Goal: Navigation & Orientation: Find specific page/section

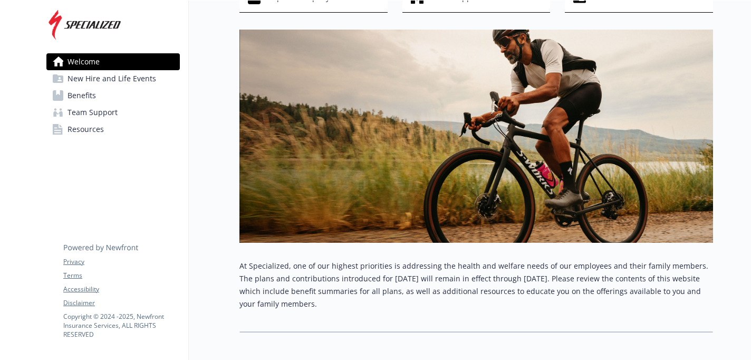
scroll to position [132, 0]
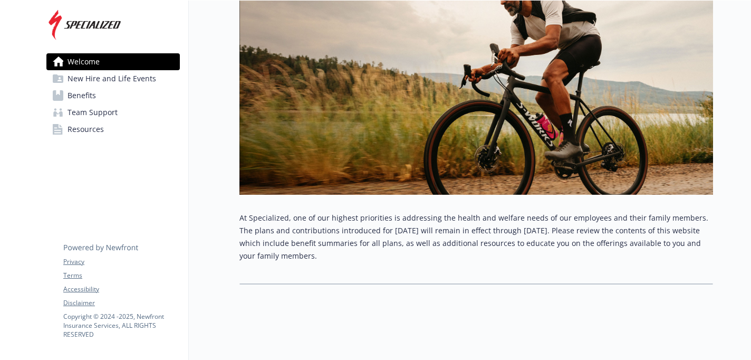
click at [110, 82] on span "New Hire and Life Events" at bounding box center [111, 78] width 89 height 17
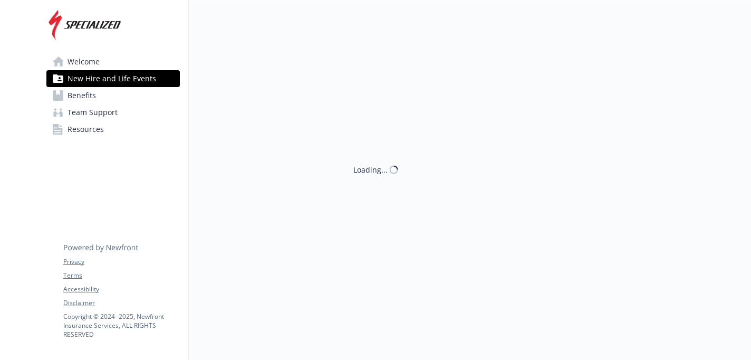
scroll to position [1, 0]
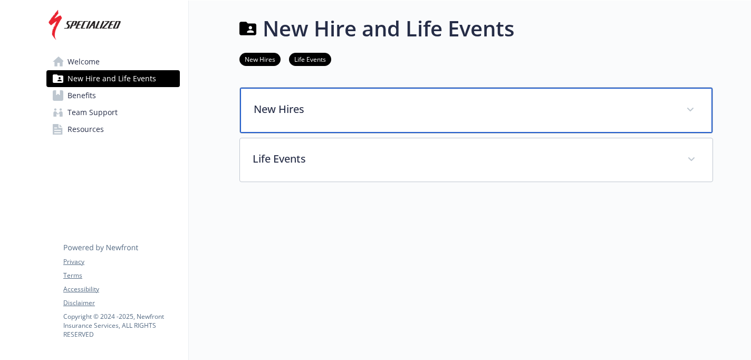
click at [282, 120] on div "New Hires" at bounding box center [476, 110] width 472 height 45
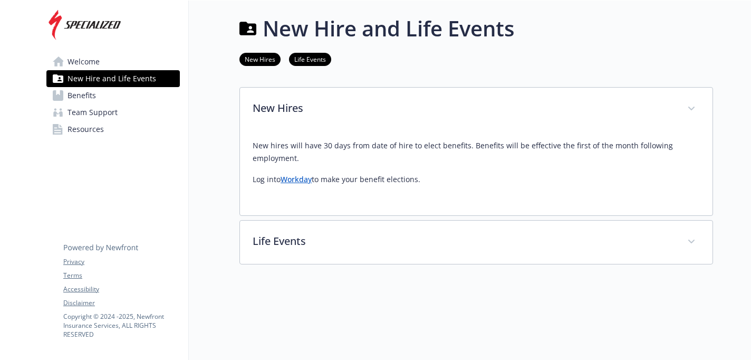
click at [108, 67] on link "Welcome" at bounding box center [112, 61] width 133 height 17
